Goal: Find specific page/section: Find specific page/section

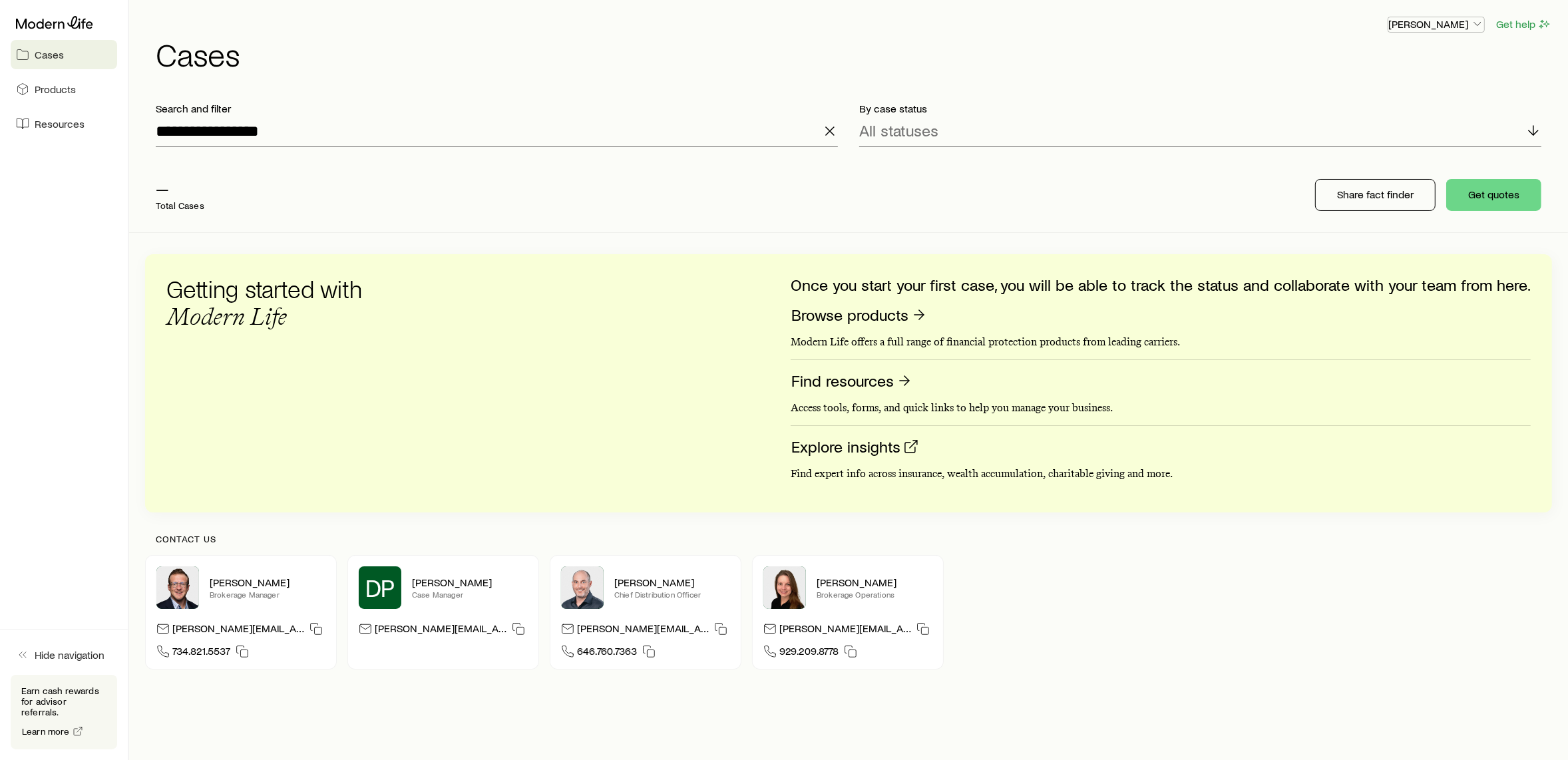
click at [1457, 20] on p "[PERSON_NAME]" at bounding box center [1436, 24] width 96 height 14
click at [1400, 91] on span "Commission schedule" at bounding box center [1407, 89] width 103 height 14
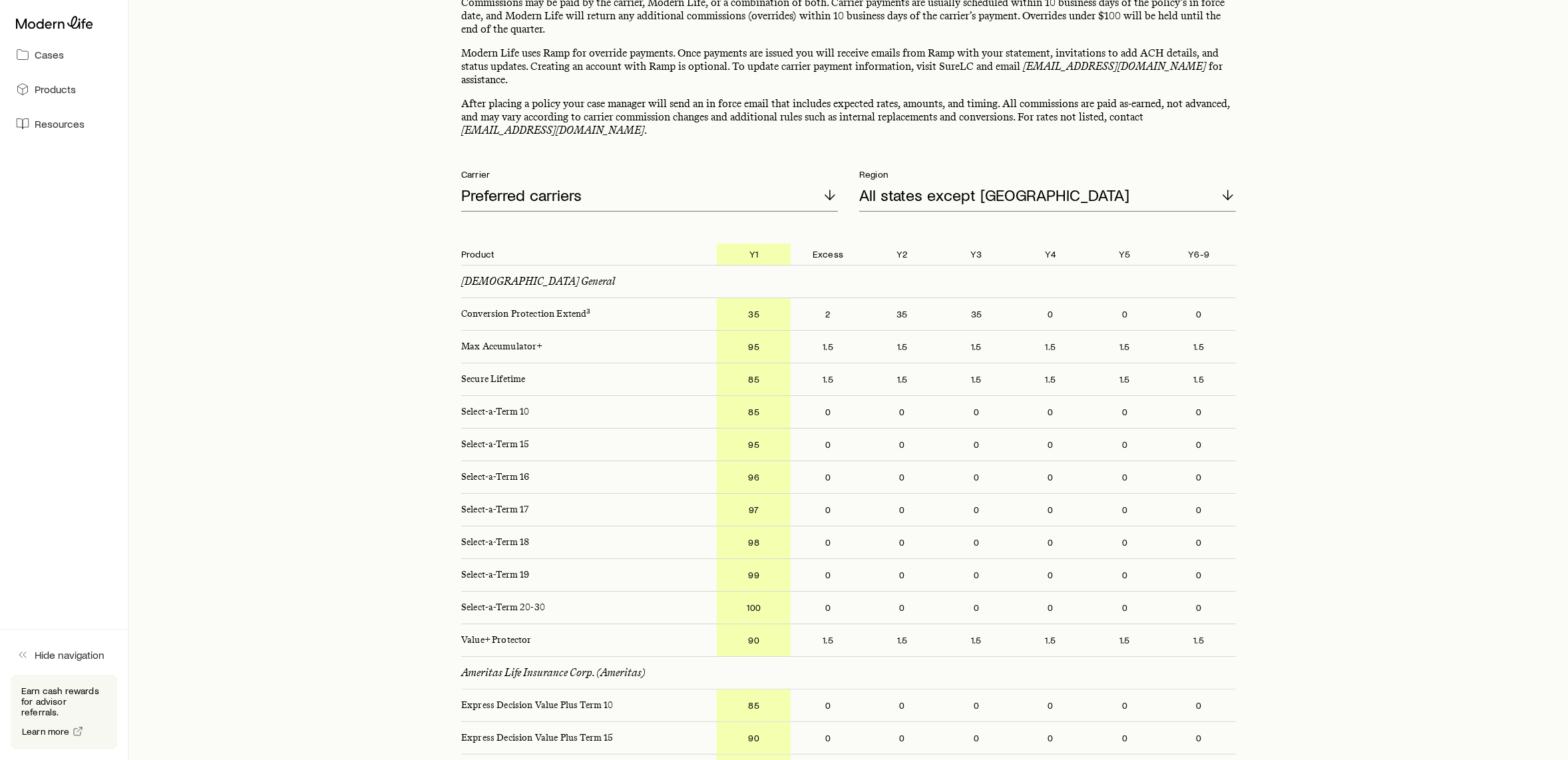
scroll to position [92, 0]
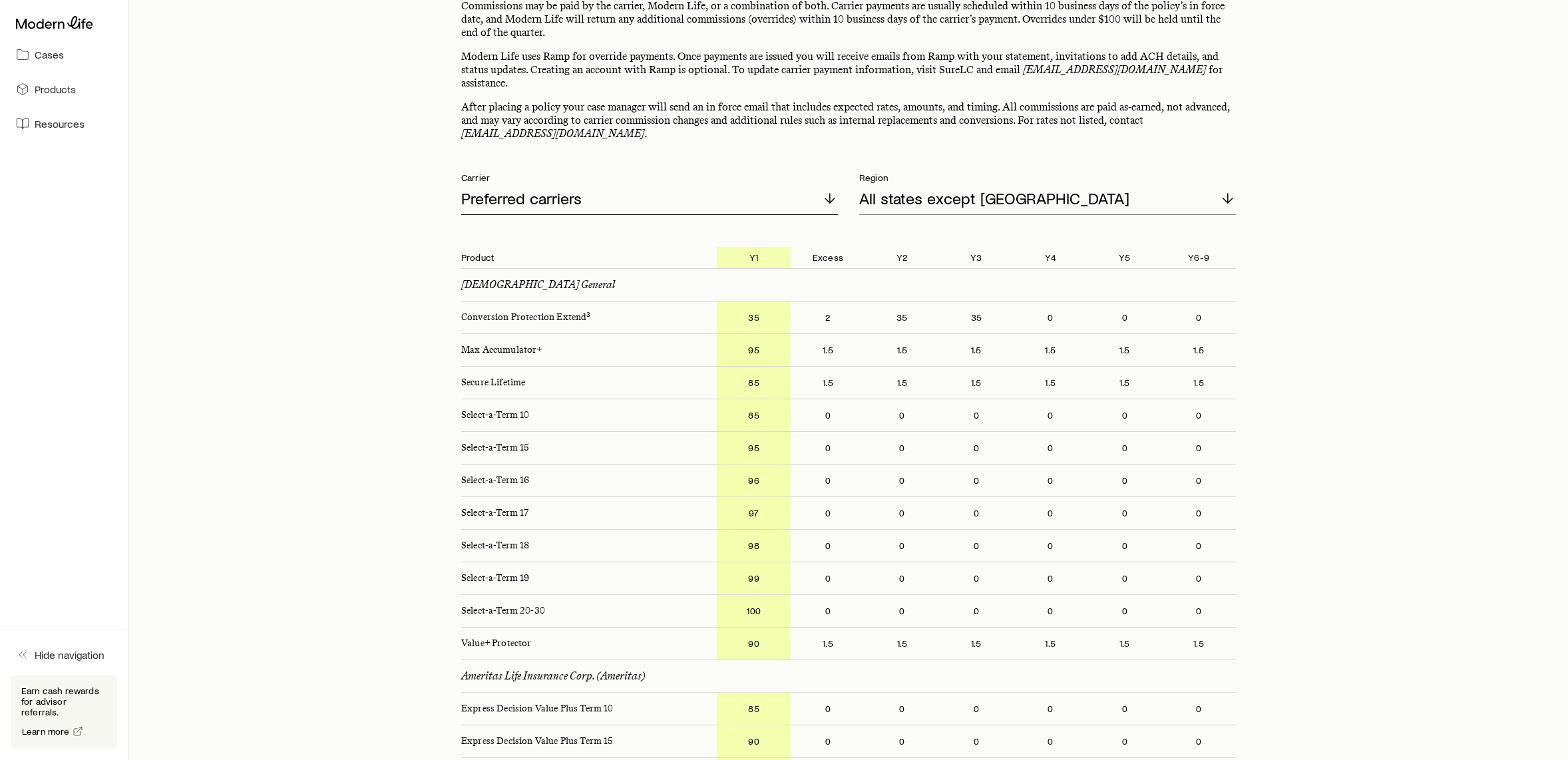
click at [676, 183] on div "Preferred carriers" at bounding box center [649, 199] width 376 height 32
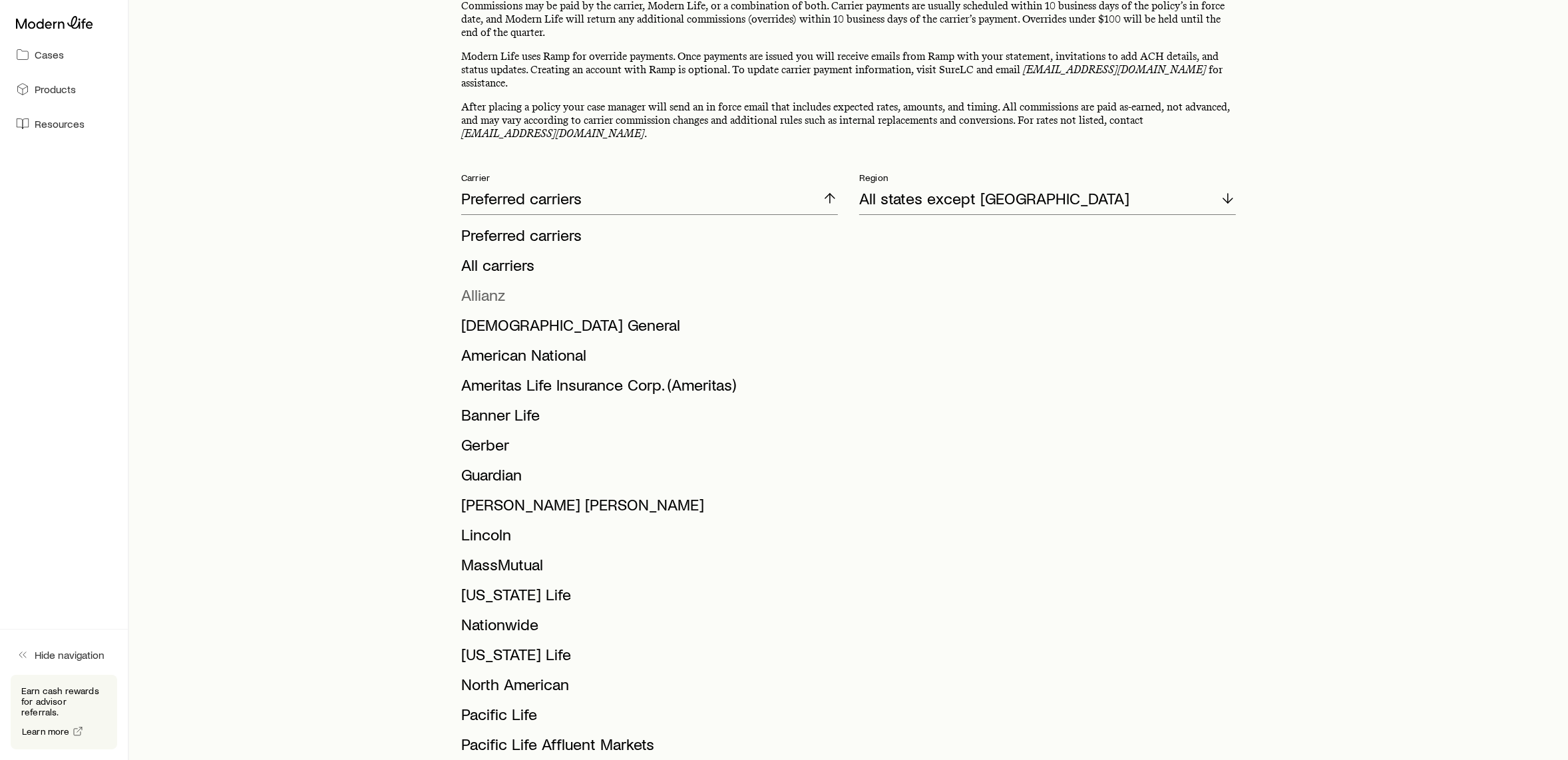
click at [505, 281] on li "Allianz" at bounding box center [645, 295] width 369 height 30
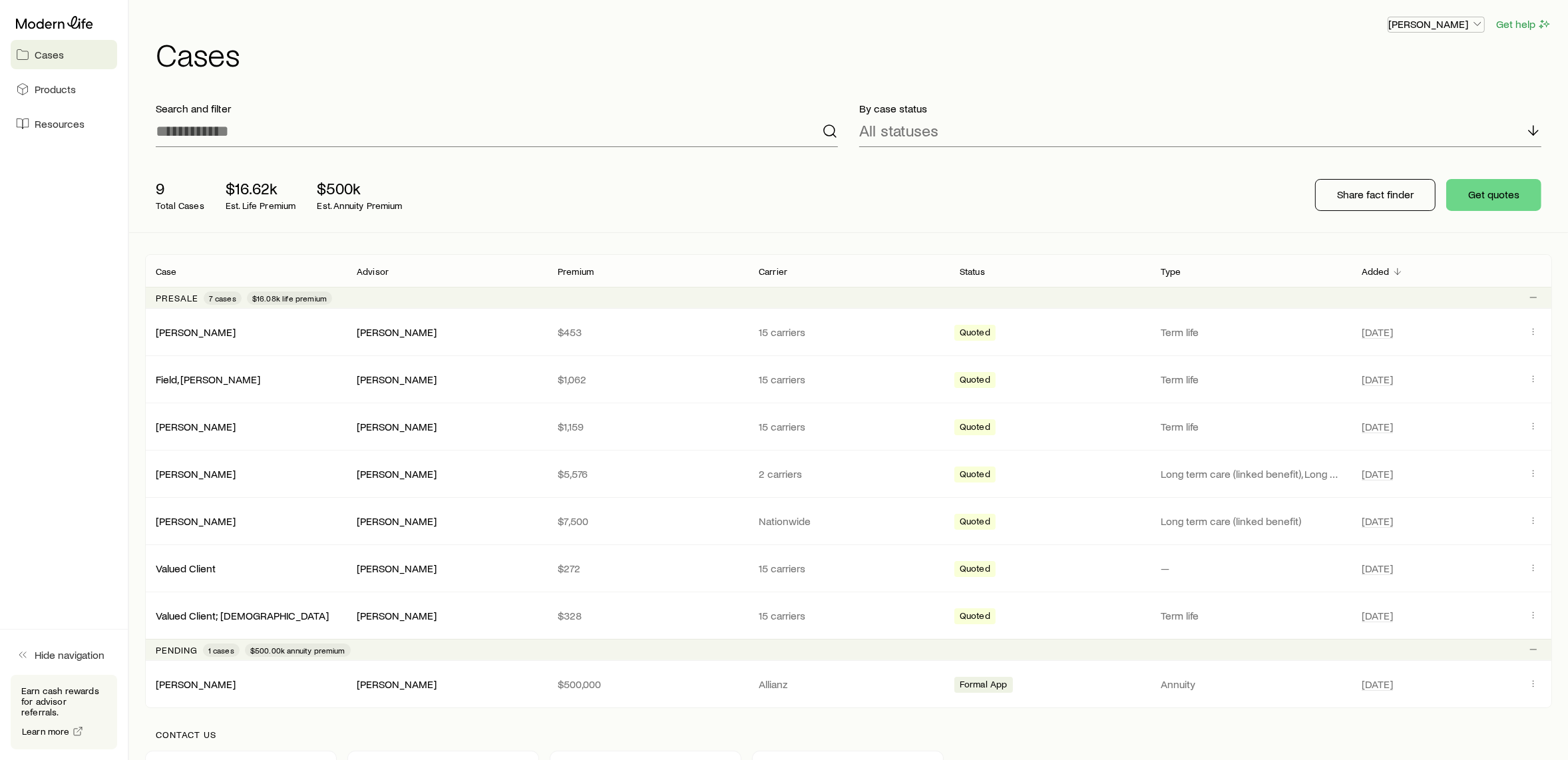
click at [1473, 22] on icon "button" at bounding box center [1477, 24] width 14 height 14
click at [1366, 163] on span "Sign out" at bounding box center [1373, 160] width 36 height 14
